Goal: Transaction & Acquisition: Purchase product/service

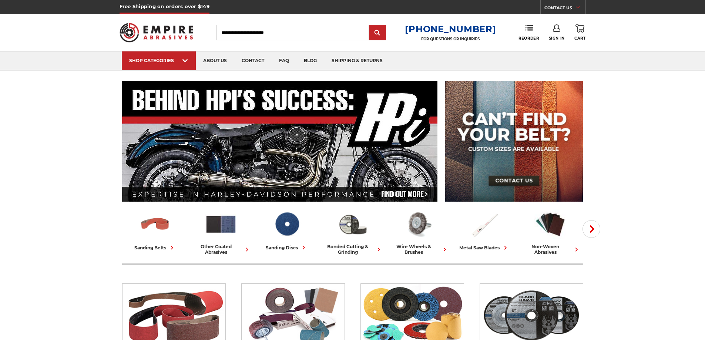
click at [304, 36] on input "Search" at bounding box center [292, 33] width 153 height 16
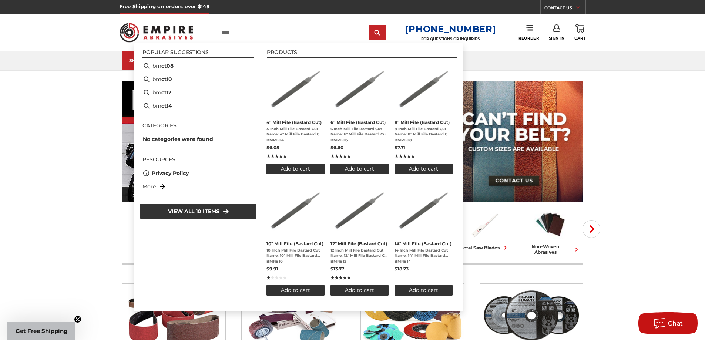
type input "******"
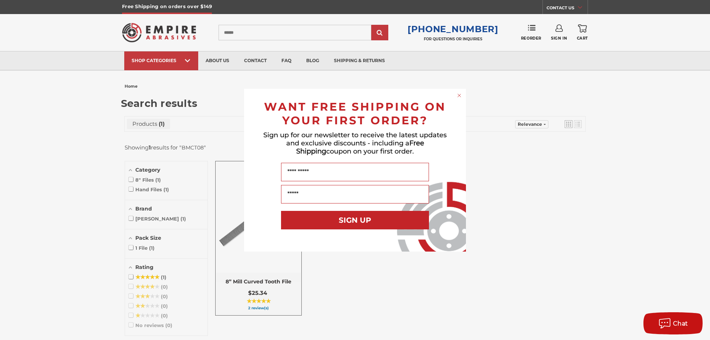
click at [459, 94] on icon "Close dialog" at bounding box center [459, 95] width 7 height 7
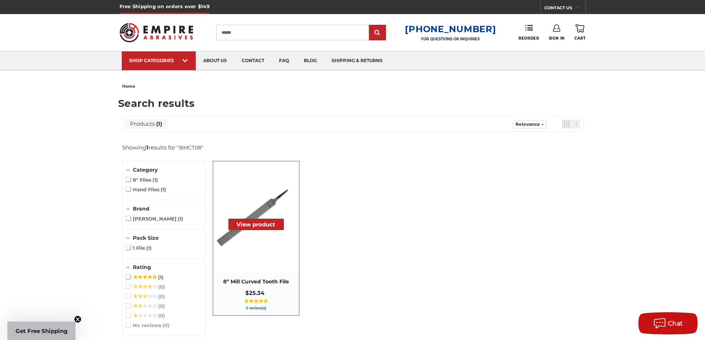
click at [258, 222] on button "View product" at bounding box center [256, 224] width 56 height 11
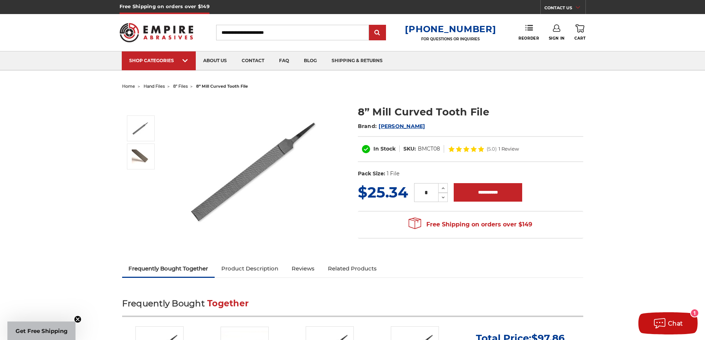
click at [638, 36] on header "Free Shipping on orders over $149 CONTACT US Monday - Friday (excluding holiday…" at bounding box center [352, 35] width 705 height 71
click at [445, 186] on icon at bounding box center [443, 188] width 6 height 7
type input "*"
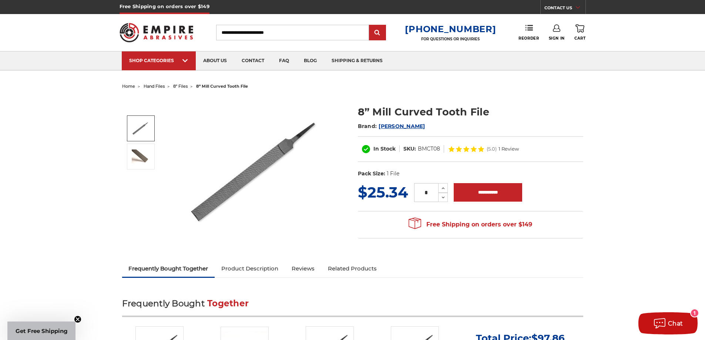
click at [560, 31] on link "Sign In" at bounding box center [557, 32] width 16 height 16
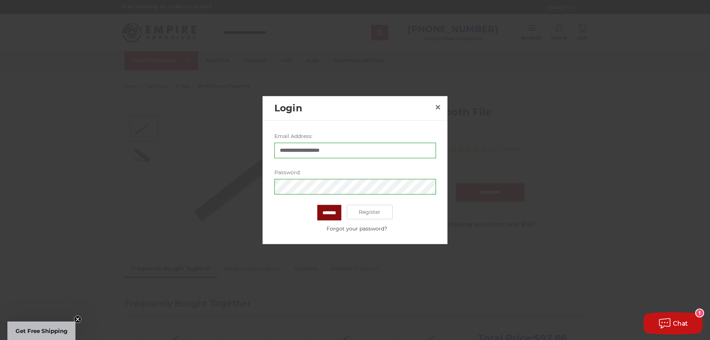
click at [334, 214] on input "*******" at bounding box center [329, 213] width 24 height 16
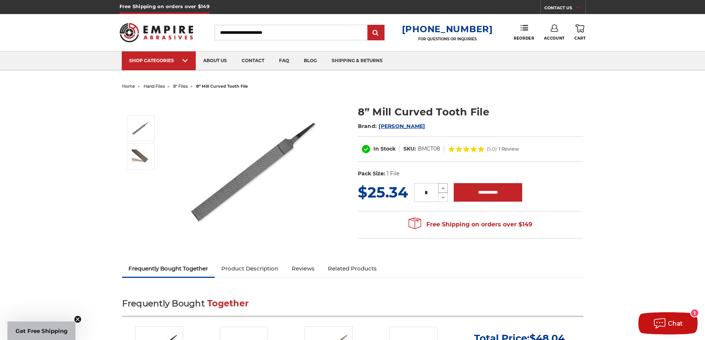
click at [443, 188] on icon at bounding box center [443, 188] width 6 height 7
type input "*"
click at [487, 186] on input "**********" at bounding box center [488, 192] width 68 height 19
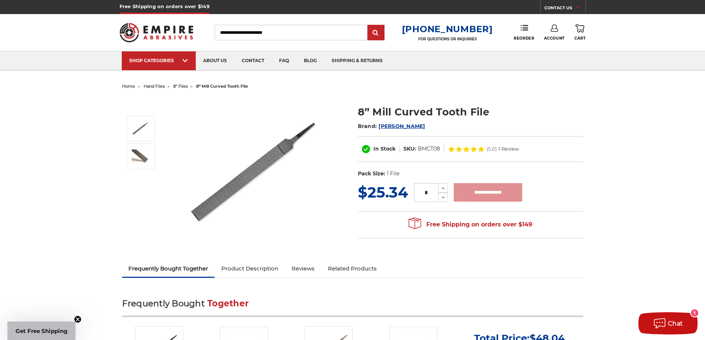
type input "**********"
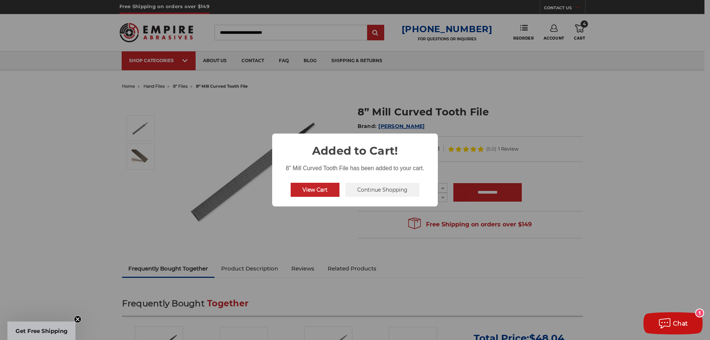
click at [314, 188] on button "View Cart" at bounding box center [315, 190] width 49 height 14
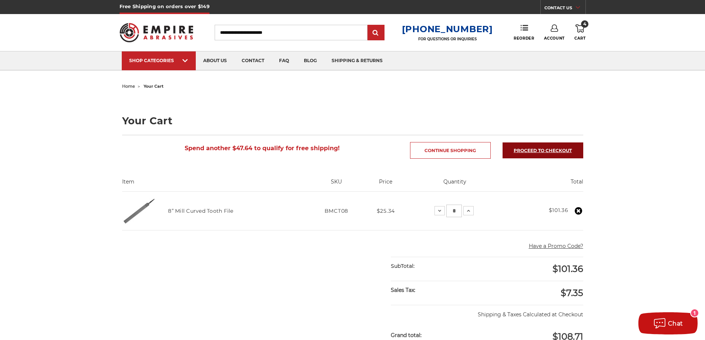
click at [546, 148] on link "Proceed to checkout" at bounding box center [543, 150] width 81 height 16
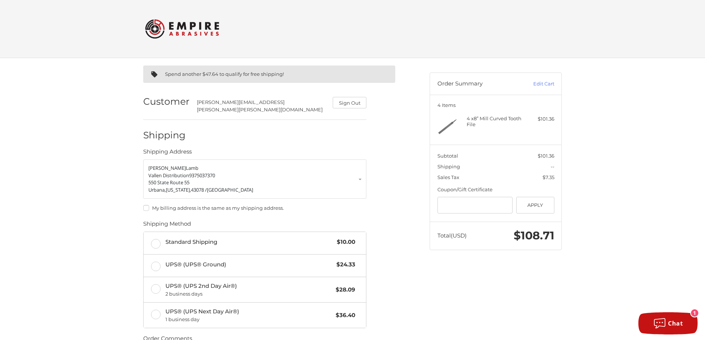
click at [177, 33] on img at bounding box center [182, 28] width 74 height 29
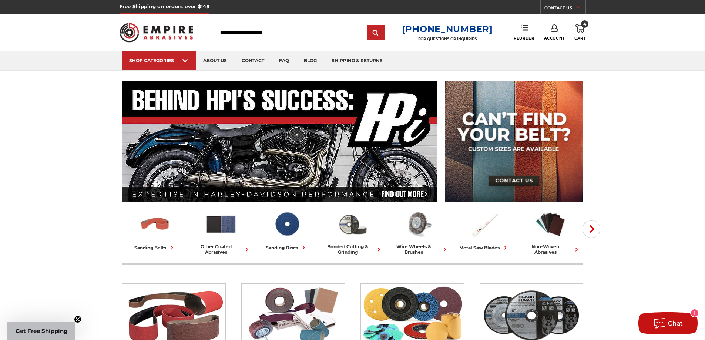
click at [555, 36] on link "Account" at bounding box center [554, 32] width 21 height 16
click at [554, 44] on link "Account" at bounding box center [554, 48] width 53 height 14
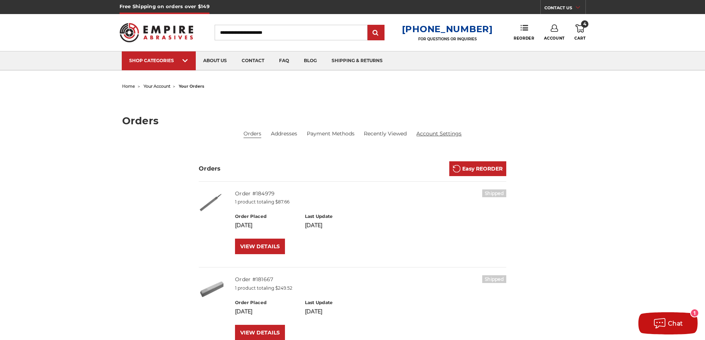
click at [445, 132] on link "Account Settings" at bounding box center [438, 134] width 45 height 8
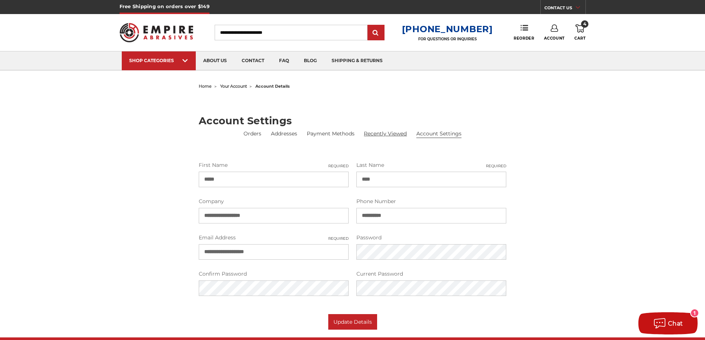
click at [399, 135] on link "Recently Viewed" at bounding box center [385, 134] width 43 height 8
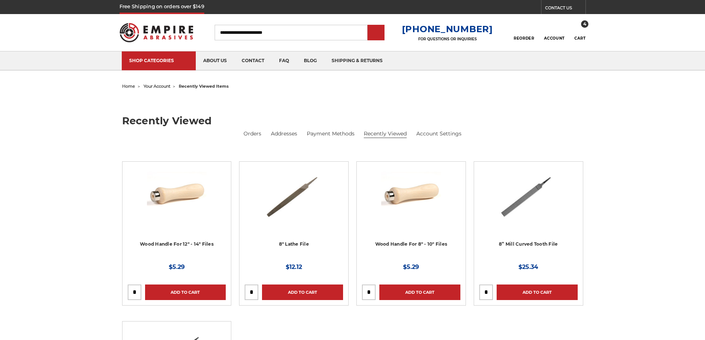
click at [335, 132] on link "Payment Methods" at bounding box center [331, 134] width 48 height 8
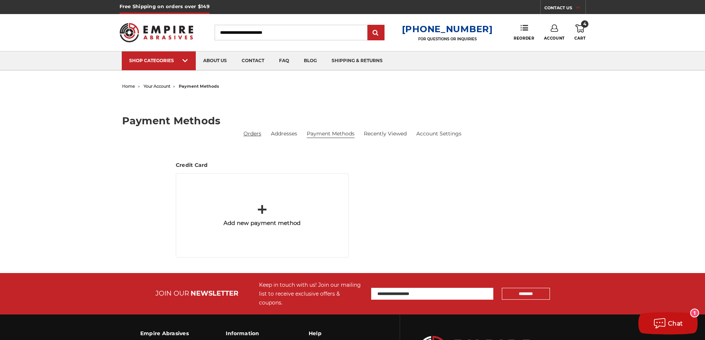
click at [249, 135] on link "Orders" at bounding box center [252, 134] width 18 height 8
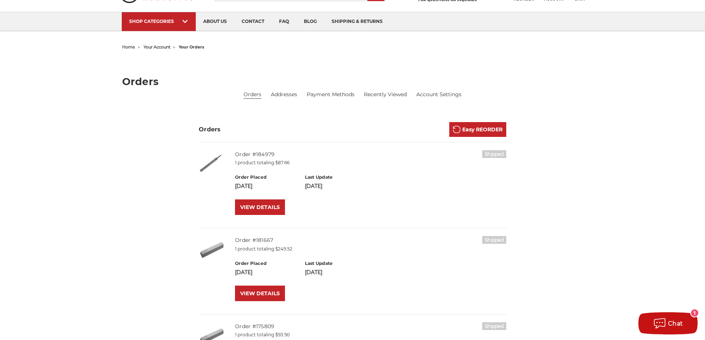
scroll to position [37, 0]
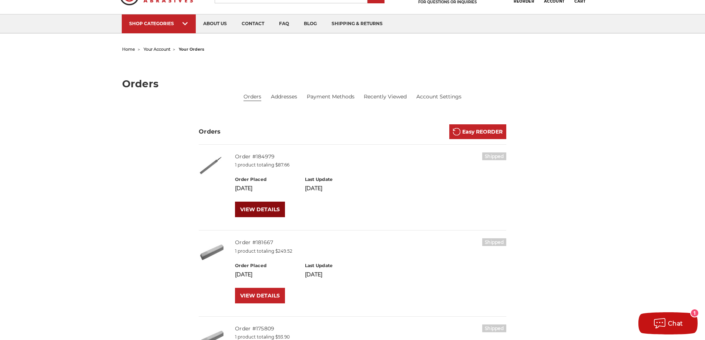
click at [273, 207] on link "VIEW DETAILS" at bounding box center [260, 210] width 50 height 16
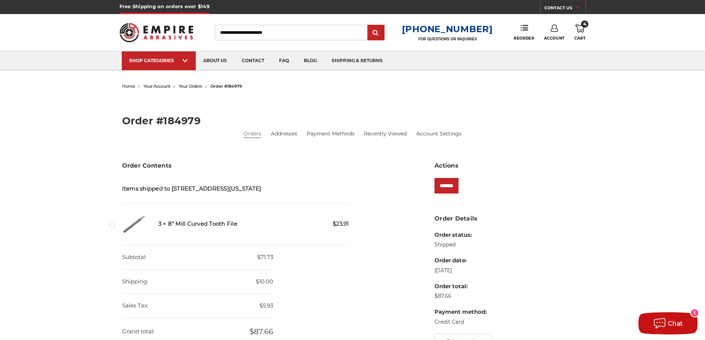
click at [574, 33] on div "Account Account Sign Out" at bounding box center [559, 32] width 30 height 16
click at [581, 29] on icon at bounding box center [579, 28] width 9 height 8
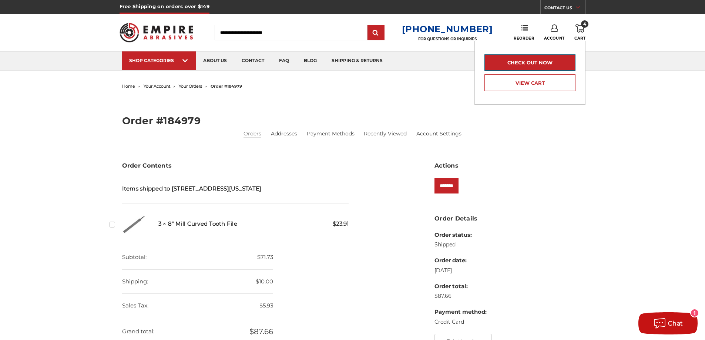
click at [528, 62] on link "Check out now" at bounding box center [529, 62] width 91 height 16
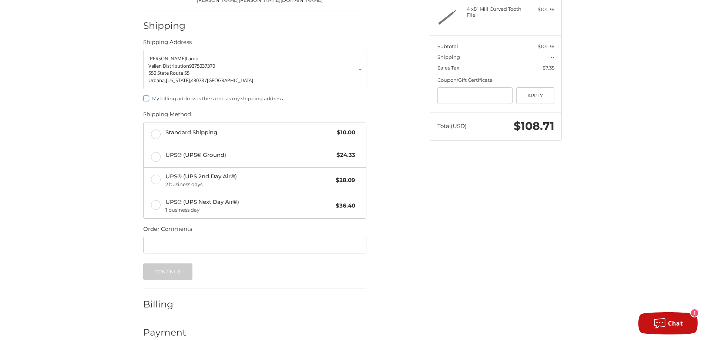
scroll to position [117, 0]
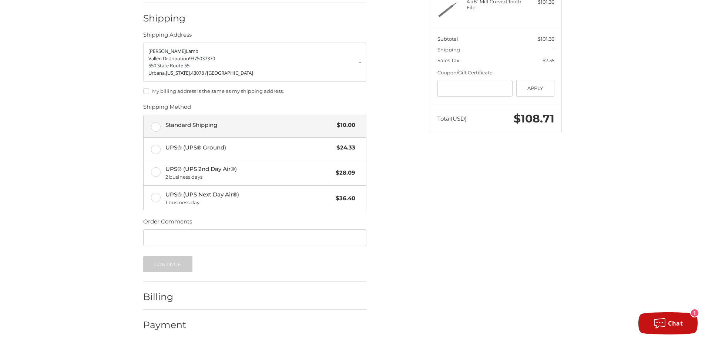
click at [153, 122] on label "Standard Shipping $10.00" at bounding box center [255, 126] width 222 height 22
click at [173, 258] on button "Continue" at bounding box center [167, 264] width 49 height 16
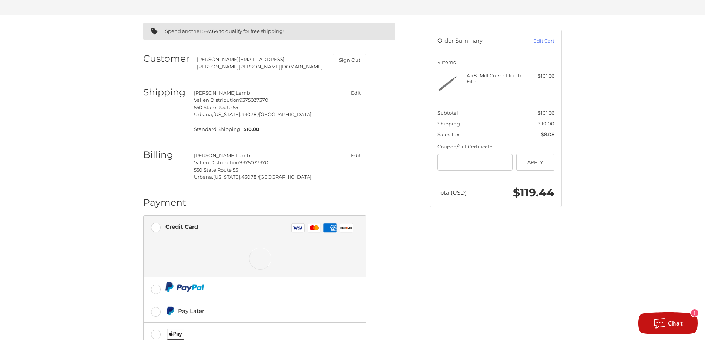
scroll to position [89, 0]
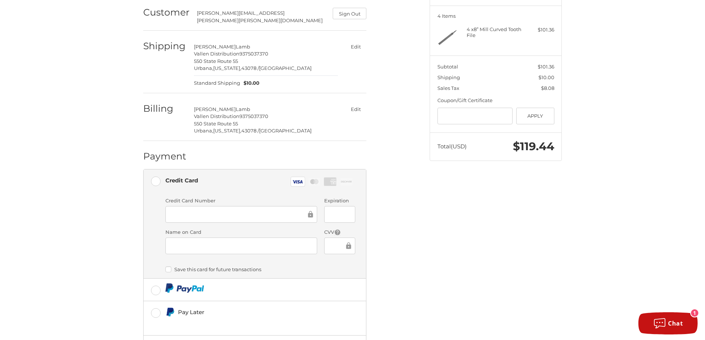
click at [498, 229] on div "Spend another $47.64 to qualify for free shipping! Customer kelly.lamb@vallen.c…" at bounding box center [353, 186] width 444 height 434
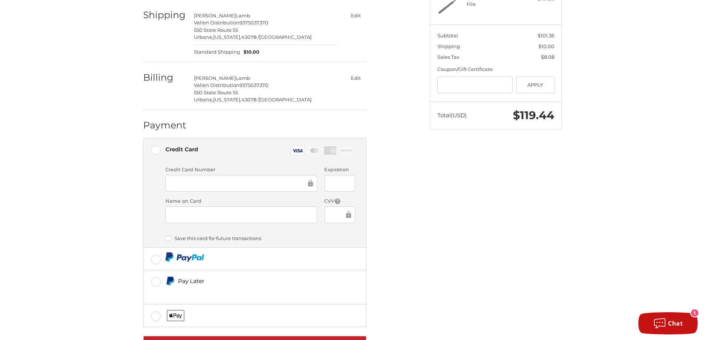
scroll to position [148, 0]
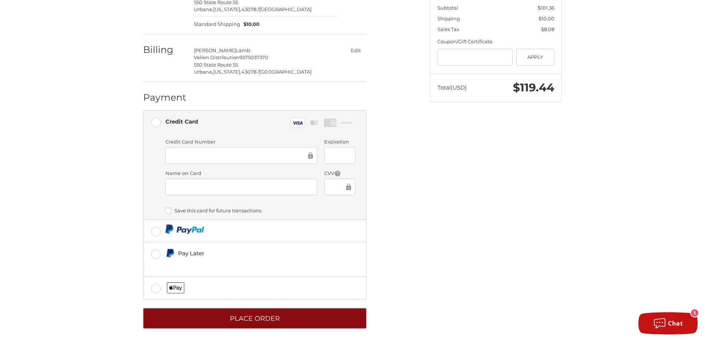
click at [236, 312] on button "Place Order" at bounding box center [254, 318] width 223 height 20
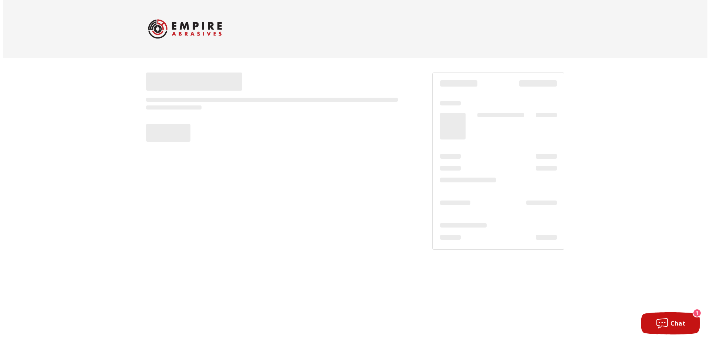
scroll to position [0, 0]
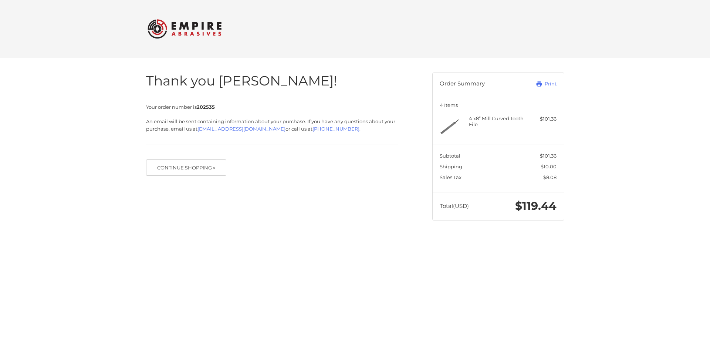
click at [574, 223] on div "Thank you [PERSON_NAME]! Your order number is 202535 An email will be sent cont…" at bounding box center [355, 146] width 444 height 177
